Goal: Information Seeking & Learning: Learn about a topic

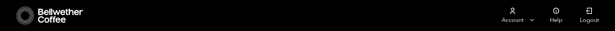
scroll to position [485, 0]
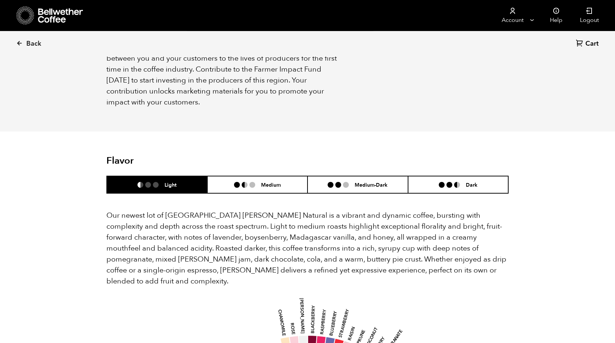
scroll to position [522, 0]
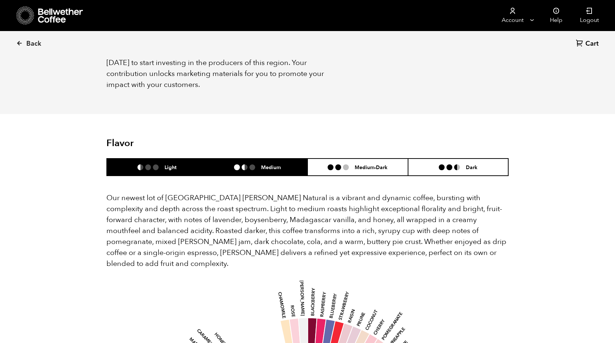
click at [260, 165] on ul at bounding box center [247, 168] width 27 height 6
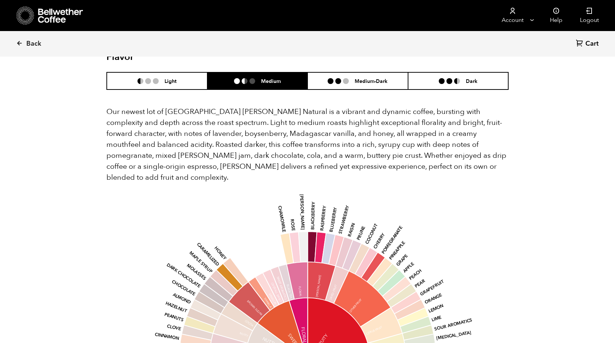
scroll to position [597, 0]
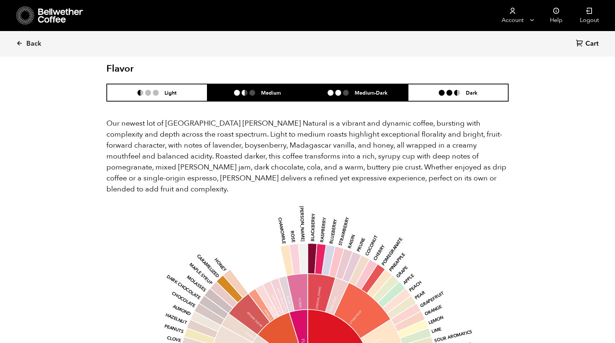
click at [377, 87] on li "Medium-Dark" at bounding box center [358, 92] width 101 height 17
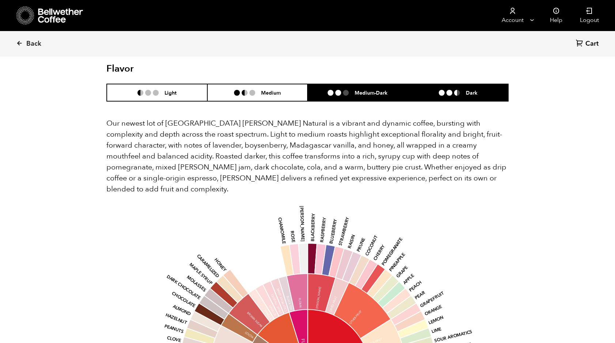
click at [474, 90] on h6 "Dark" at bounding box center [472, 93] width 12 height 6
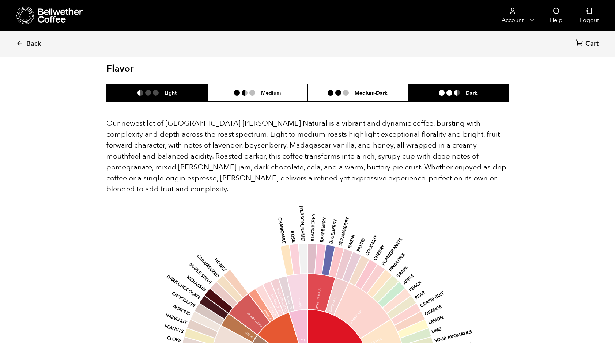
click at [176, 90] on li "Light" at bounding box center [157, 92] width 101 height 17
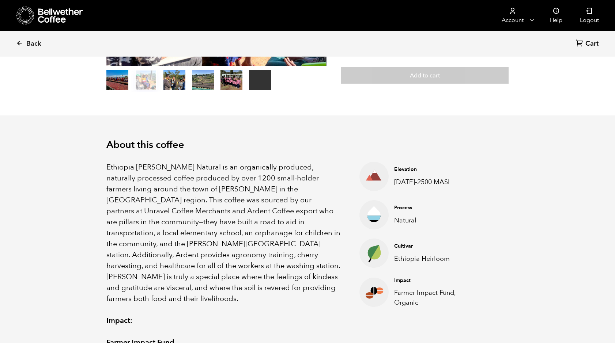
scroll to position [186, 0]
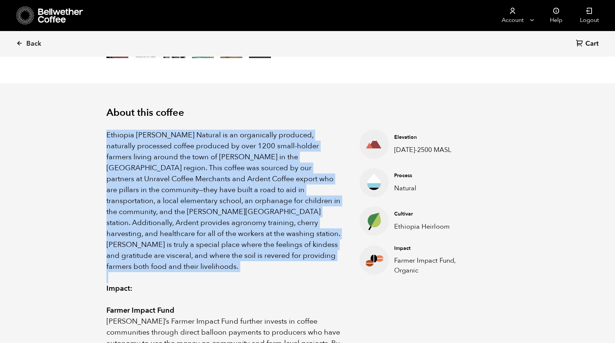
drag, startPoint x: 108, startPoint y: 134, endPoint x: 267, endPoint y: 265, distance: 206.3
click at [267, 265] on div "Ethiopia Shanta Golba Natural is an organically produced, naturally processed c…" at bounding box center [223, 278] width 235 height 296
copy p "Ethiopia Shanta Golba Natural is an organically produced, naturally processed c…"
click at [20, 45] on icon at bounding box center [19, 43] width 7 height 7
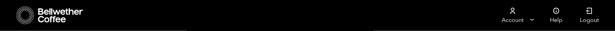
scroll to position [691, 0]
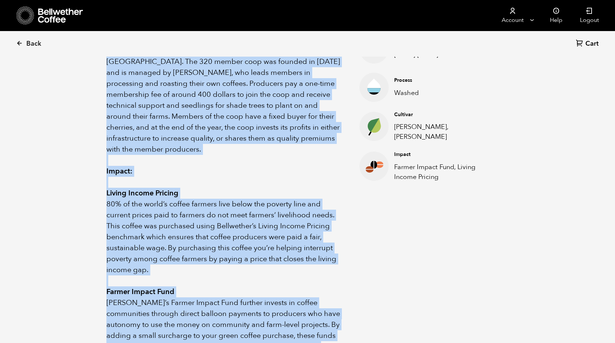
scroll to position [283, 0]
drag, startPoint x: 106, startPoint y: 134, endPoint x: 232, endPoint y: 257, distance: 175.3
click at [232, 257] on div "Sumatra Kerinci comes from members of the Koerintji Barokah Bersama Cooperative…" at bounding box center [223, 204] width 235 height 340
copy div "Sumatra Kerinci comes from members of the Koerintji Barokah Bersama Cooperative…"
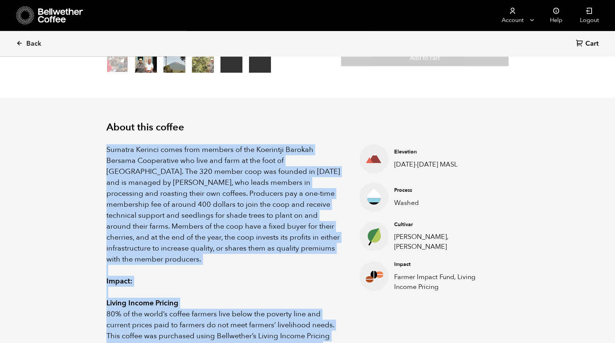
scroll to position [171, 0]
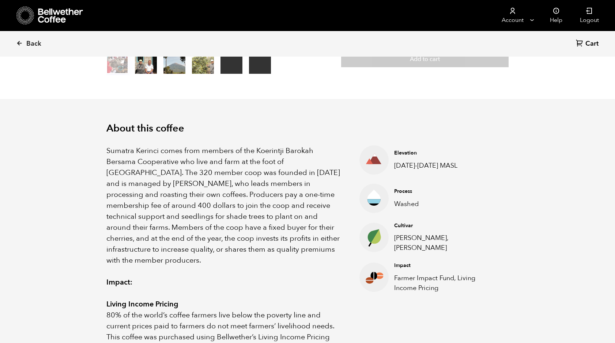
click at [72, 154] on section "About this coffee Sumatra Kerinci comes from members of the Koerintji Barokah B…" at bounding box center [307, 304] width 615 height 410
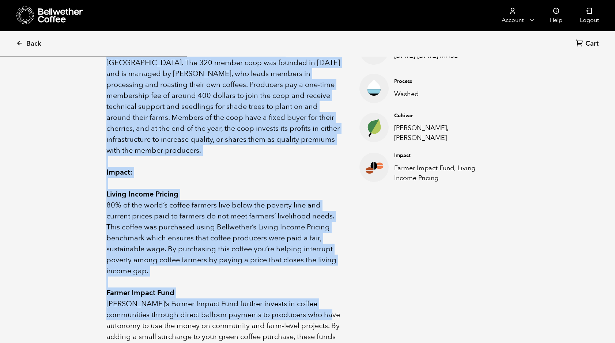
scroll to position [357, 0]
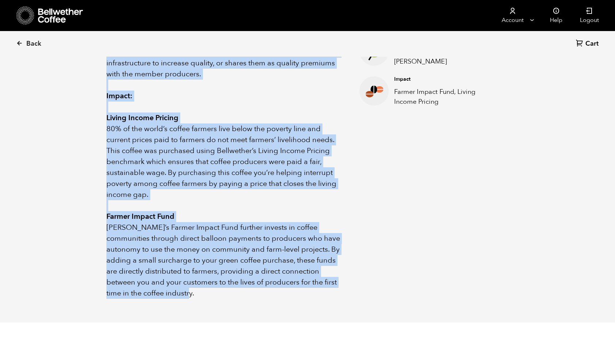
drag, startPoint x: 107, startPoint y: 152, endPoint x: 300, endPoint y: 289, distance: 237.3
click at [301, 289] on div "About this coffee Sumatra Kerinci comes from members of the Koerintji Barokah B…" at bounding box center [307, 118] width 439 height 410
copy div "Sumatra Kerinci comes from members of the Koerintji Barokah Bersama Cooperative…"
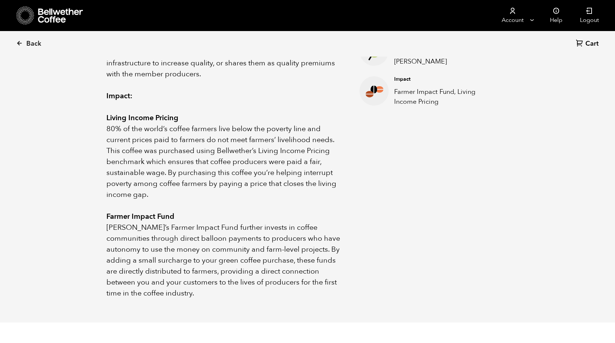
click at [363, 180] on ul "Elevation 1400-1700 MASL Process Washed Cultivar Andung Sari, Sigarar Utang Imp…" at bounding box center [424, 129] width 167 height 340
click at [389, 302] on div "About this coffee Sumatra Kerinci comes from members of the Koerintji Barokah B…" at bounding box center [307, 118] width 439 height 410
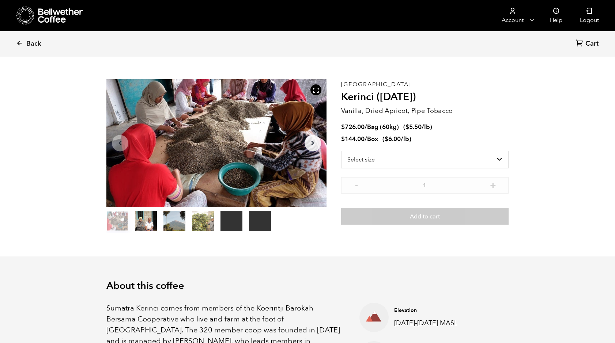
scroll to position [0, 0]
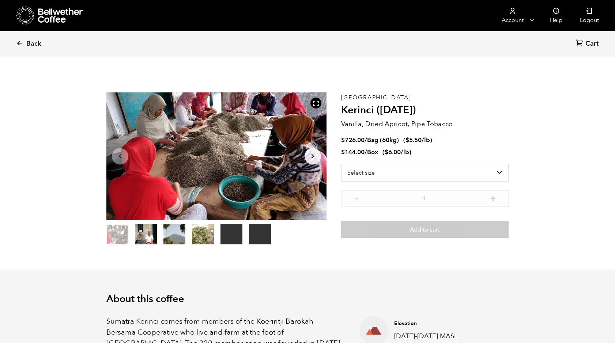
click at [18, 44] on icon at bounding box center [19, 43] width 7 height 7
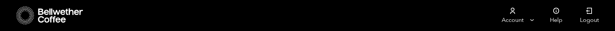
scroll to position [691, 0]
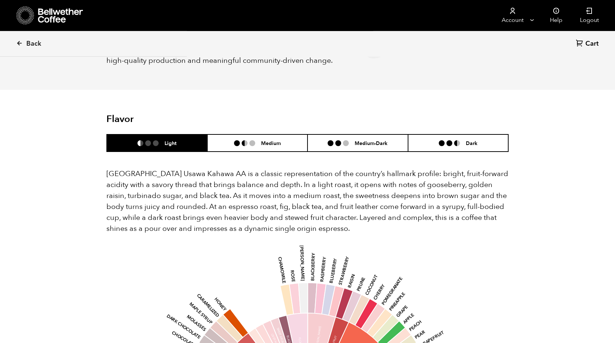
scroll to position [336, 0]
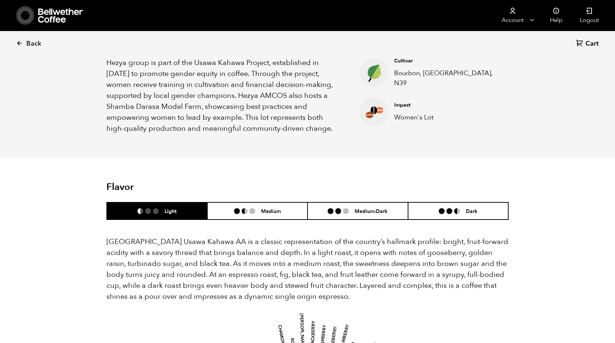
drag, startPoint x: 24, startPoint y: 42, endPoint x: 132, endPoint y: 53, distance: 108.5
click at [26, 42] on link "Back" at bounding box center [38, 43] width 45 height 25
